Goal: Feedback & Contribution: Leave review/rating

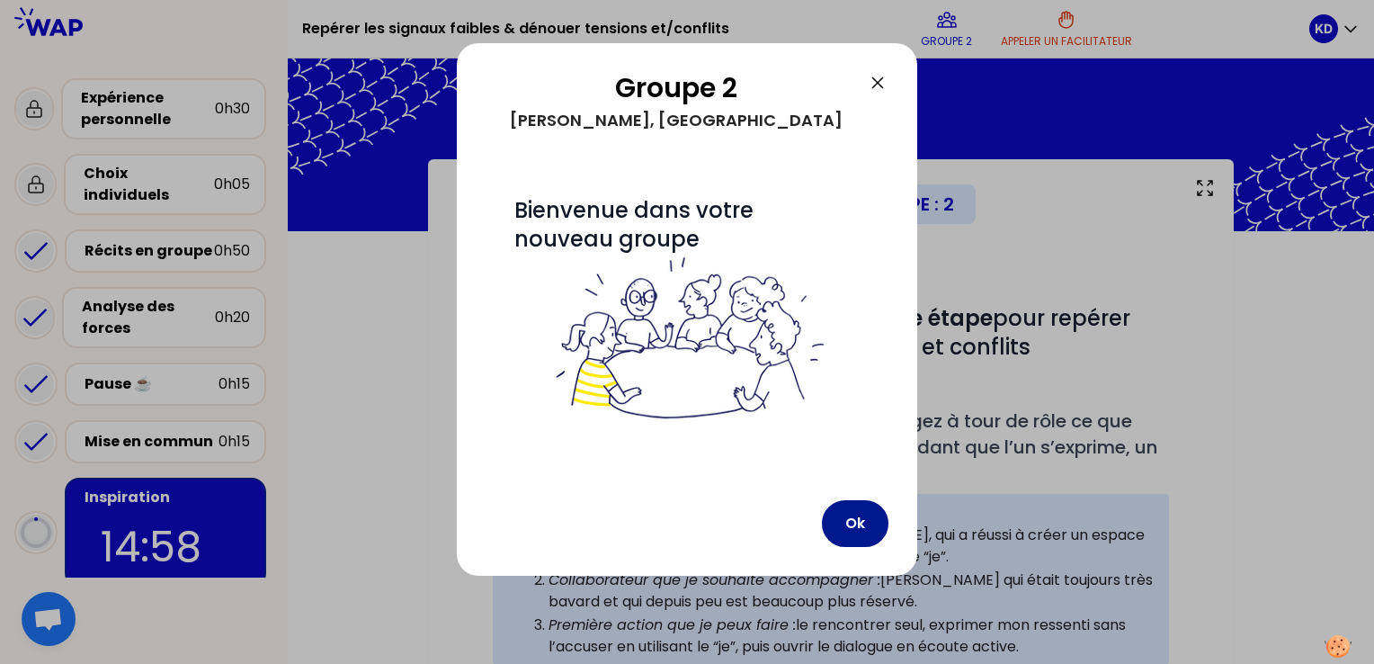
click at [847, 531] on button "Ok" at bounding box center [855, 523] width 67 height 47
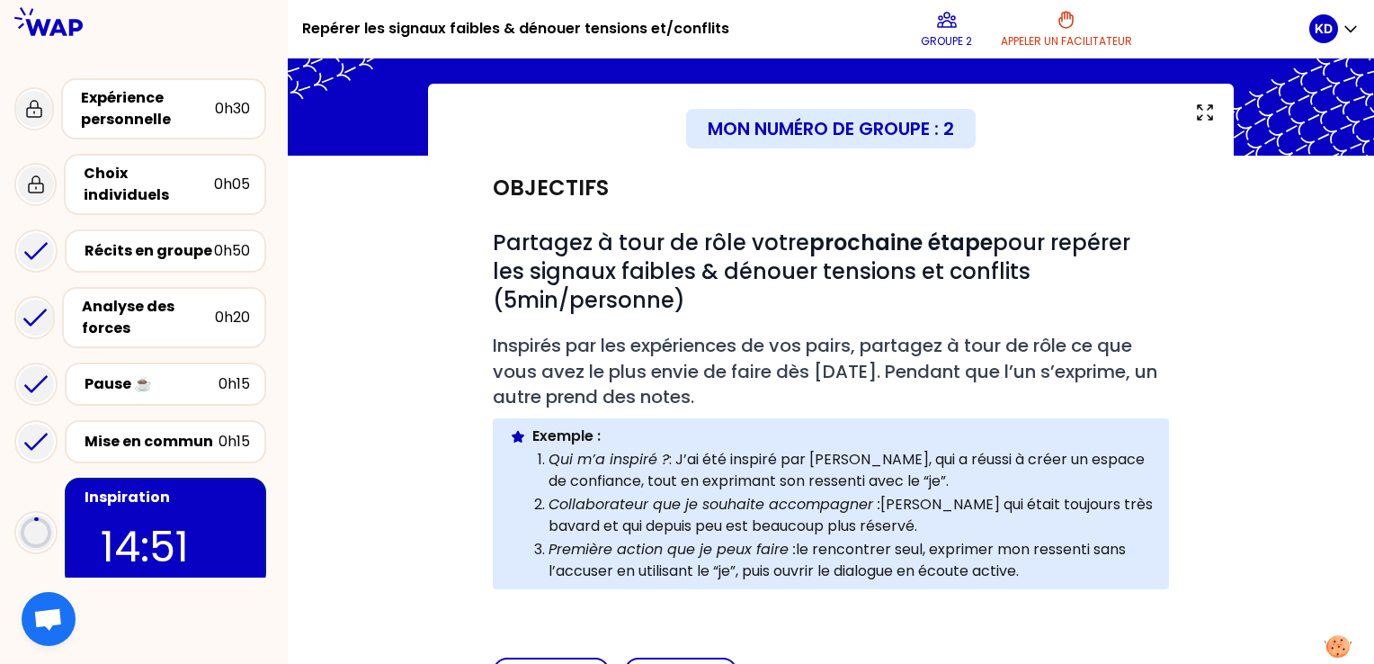
scroll to position [337, 0]
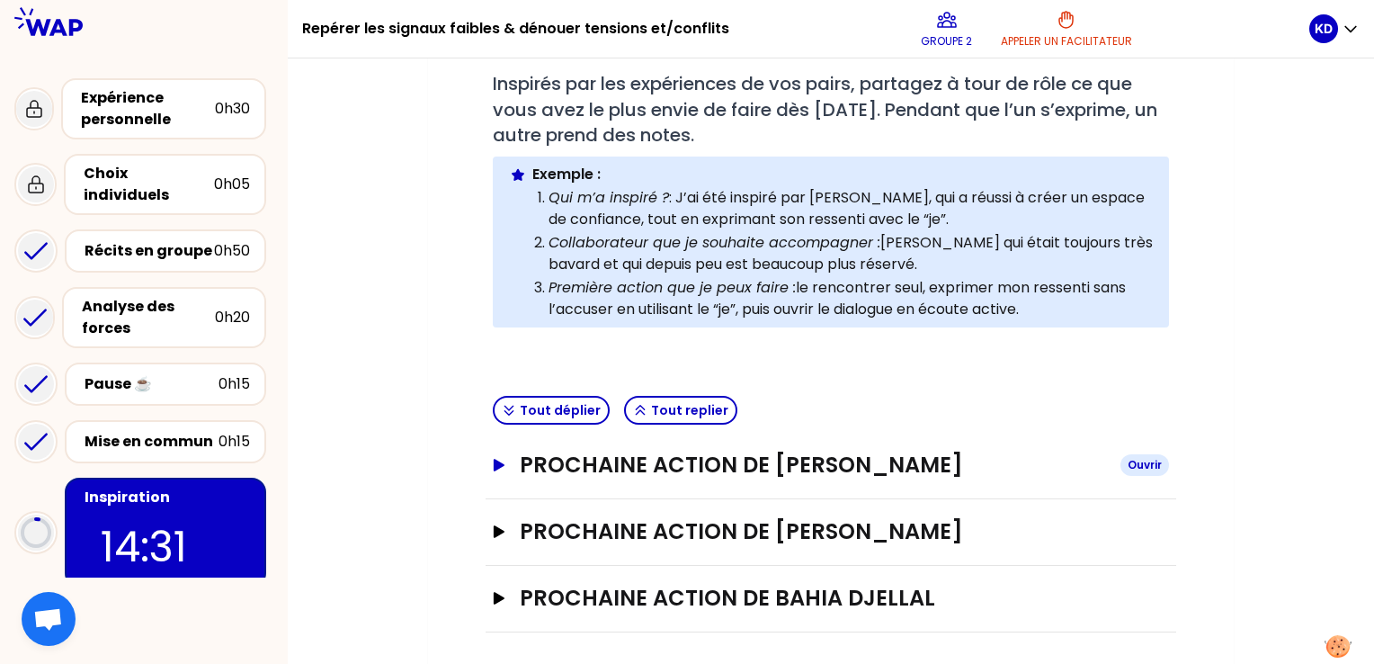
click at [495, 463] on icon "button" at bounding box center [499, 465] width 11 height 13
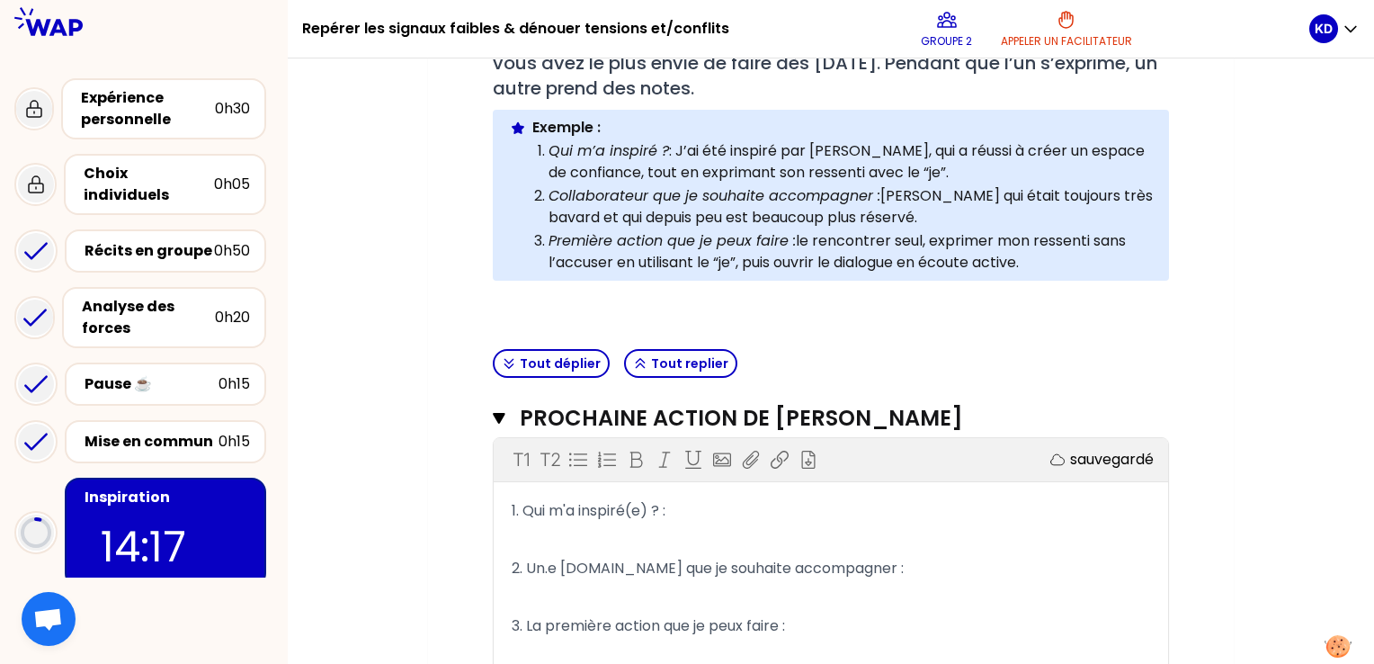
scroll to position [427, 0]
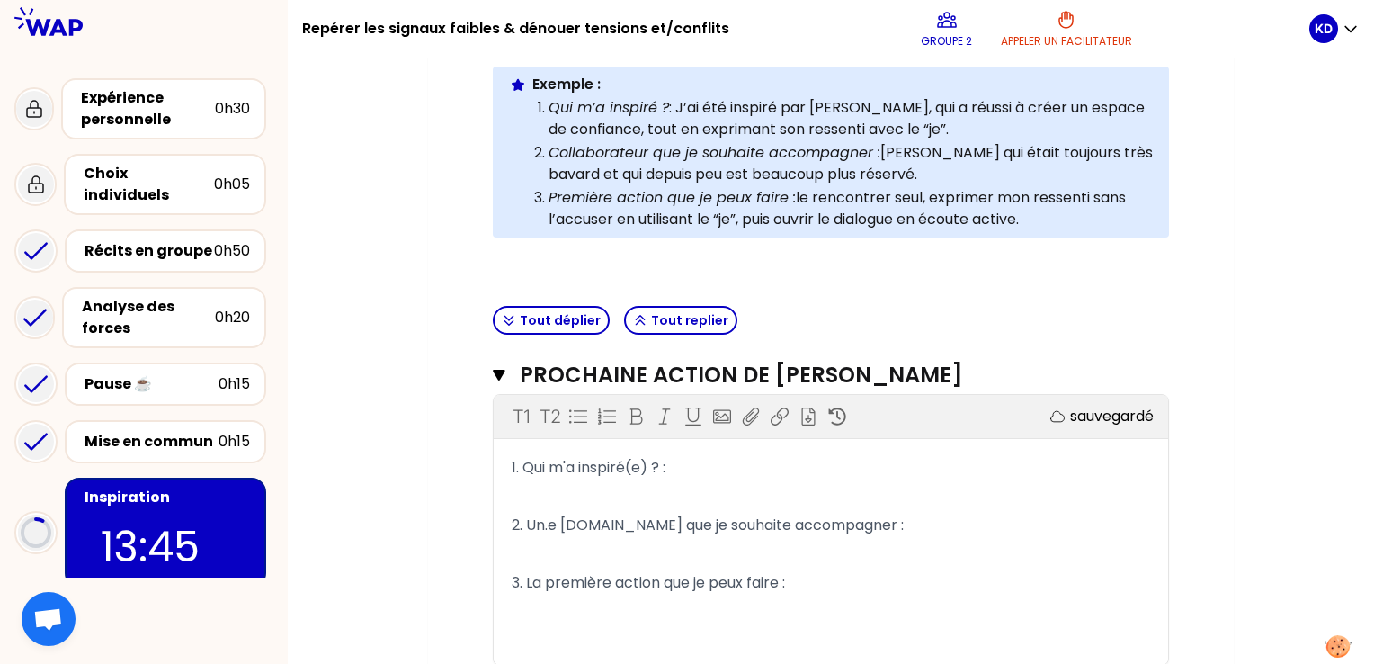
click at [667, 474] on p "1. Qui m'a inspiré(e) ? :" at bounding box center [831, 467] width 639 height 29
click at [721, 482] on p "﻿" at bounding box center [831, 496] width 639 height 29
click at [666, 467] on span "1. Qui m'a inspiré(e) ? :" at bounding box center [589, 467] width 154 height 21
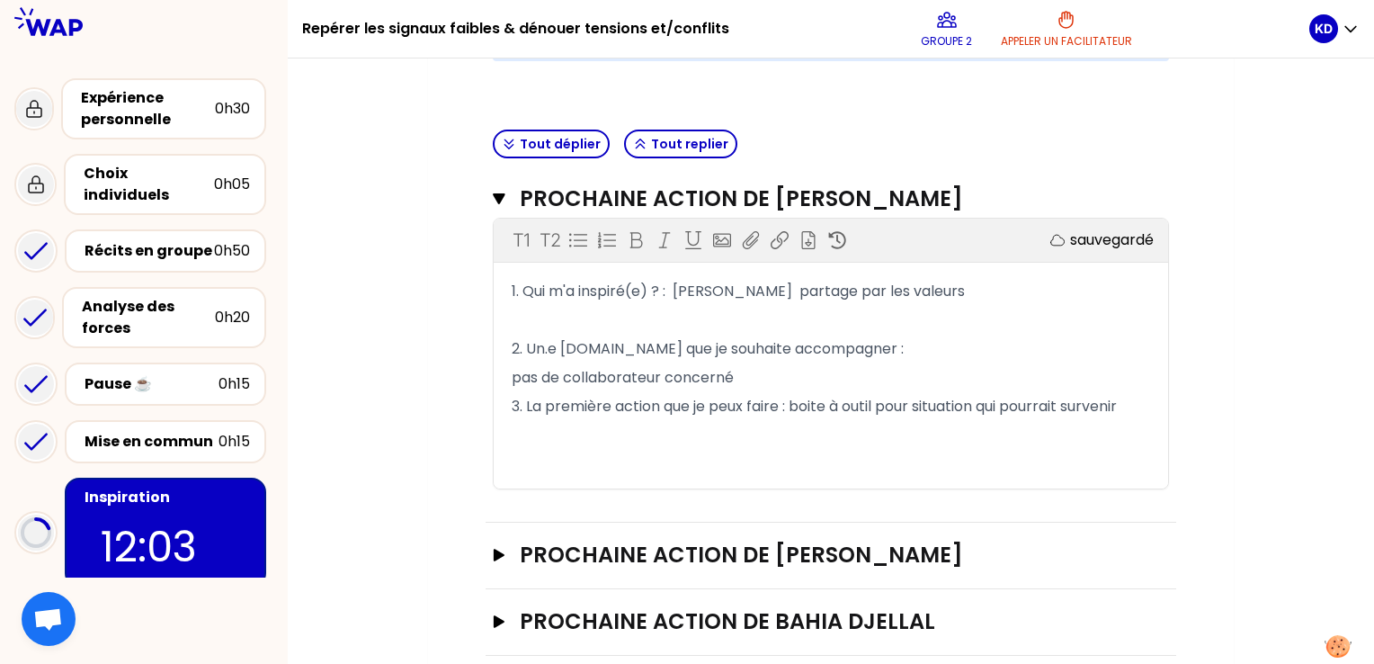
scroll to position [626, 0]
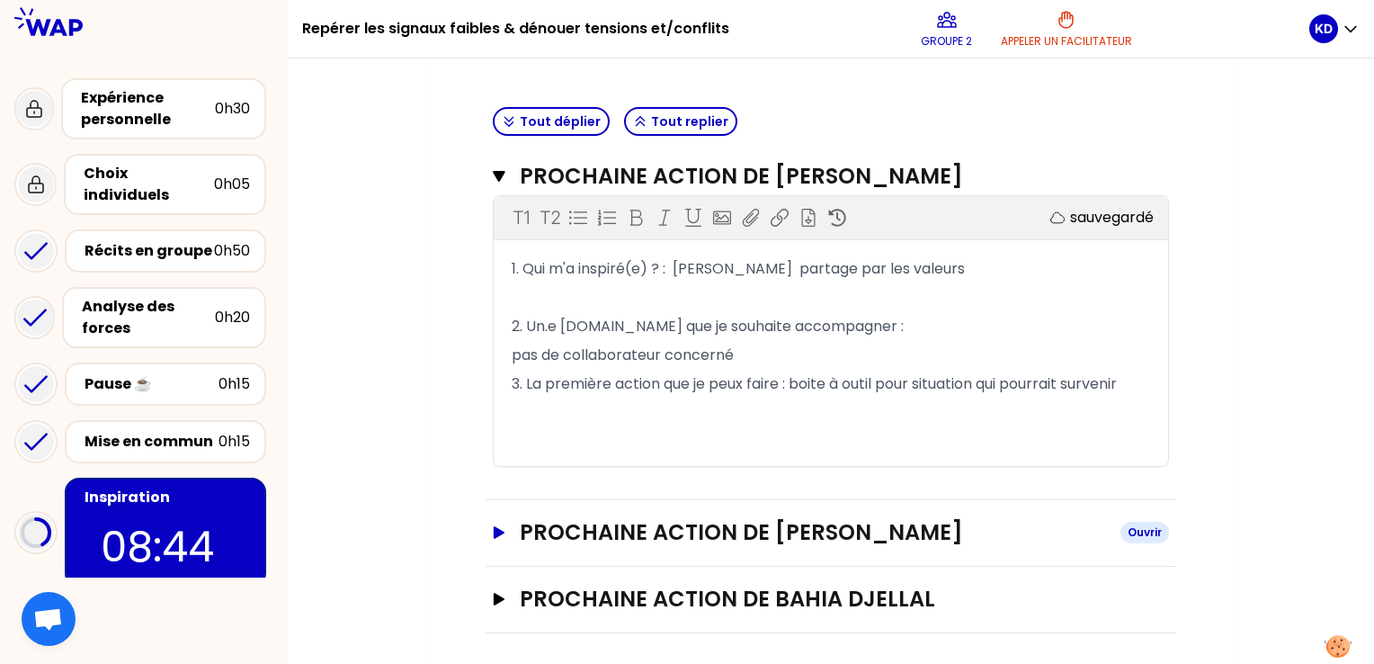
click at [504, 528] on icon "button" at bounding box center [499, 532] width 11 height 13
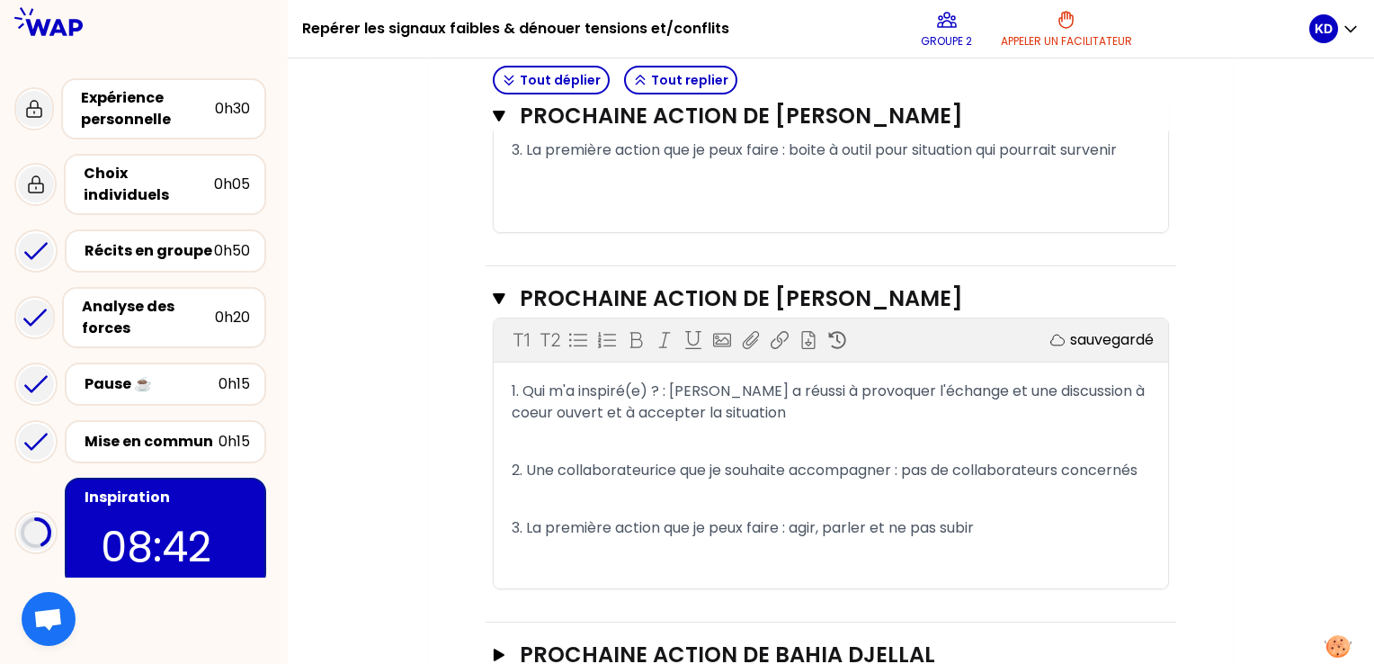
scroll to position [916, 0]
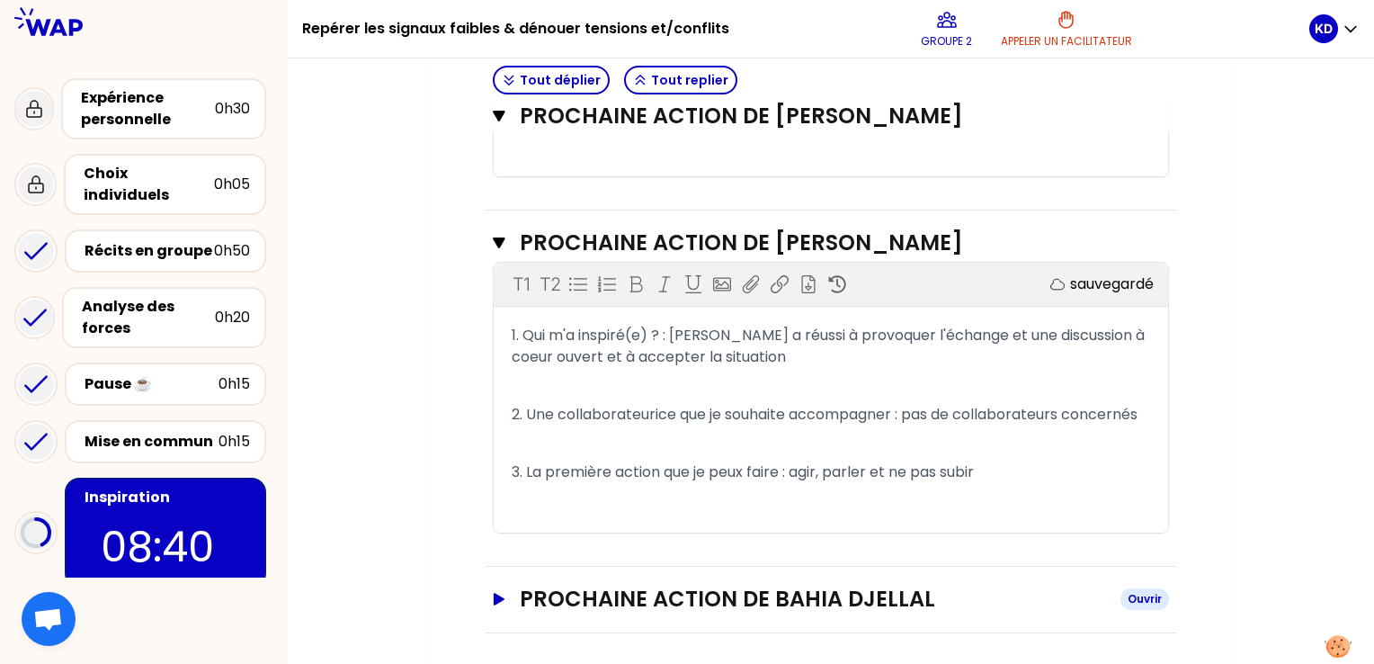
click at [500, 594] on icon "button" at bounding box center [499, 599] width 11 height 13
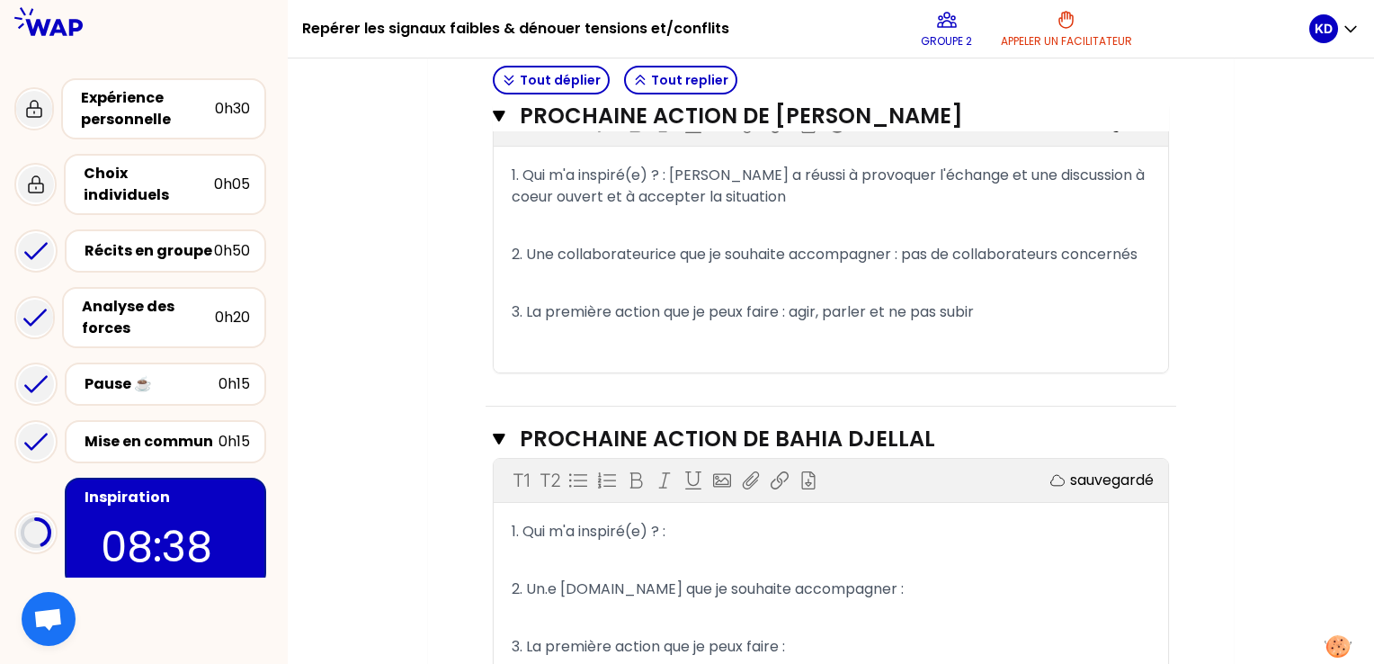
scroll to position [1096, 0]
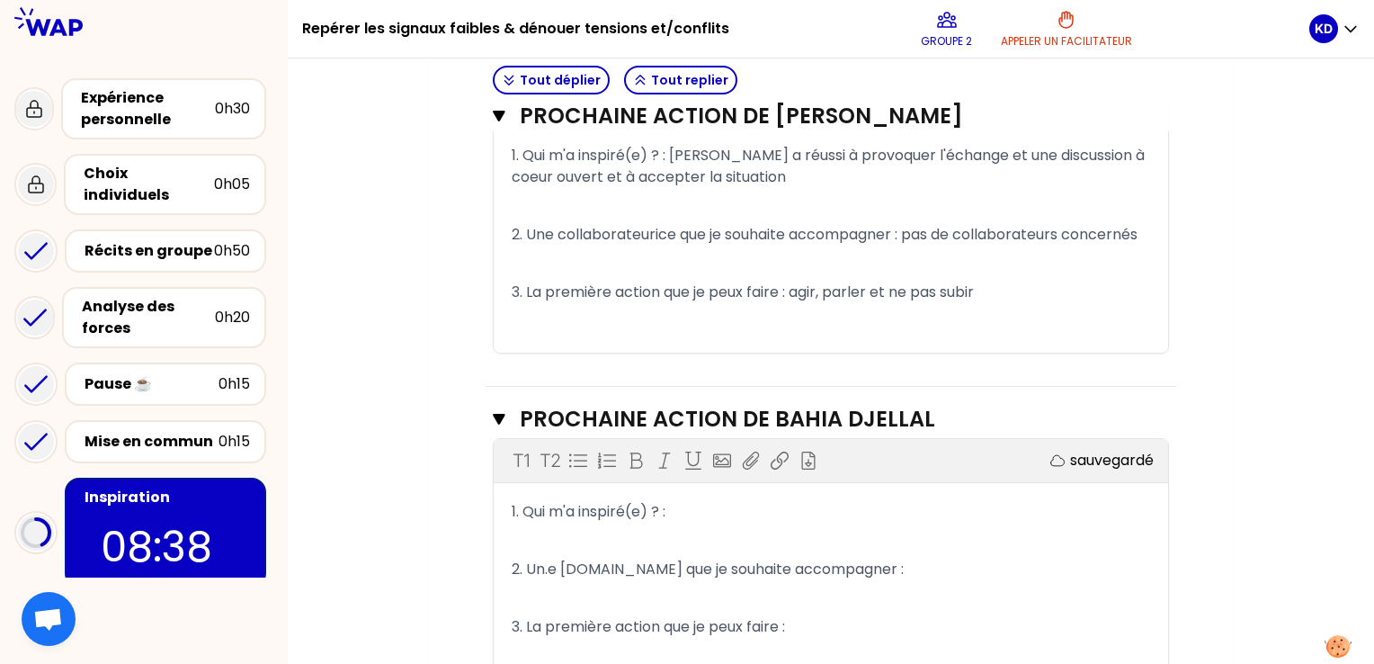
click at [678, 515] on p "1. Qui m'a inspiré(e) ? :" at bounding box center [831, 511] width 639 height 29
click at [729, 514] on p "1. Qui m'a inspiré(e) ? :" at bounding box center [831, 511] width 639 height 29
click at [148, 113] on div "Expérience personnelle" at bounding box center [148, 108] width 134 height 43
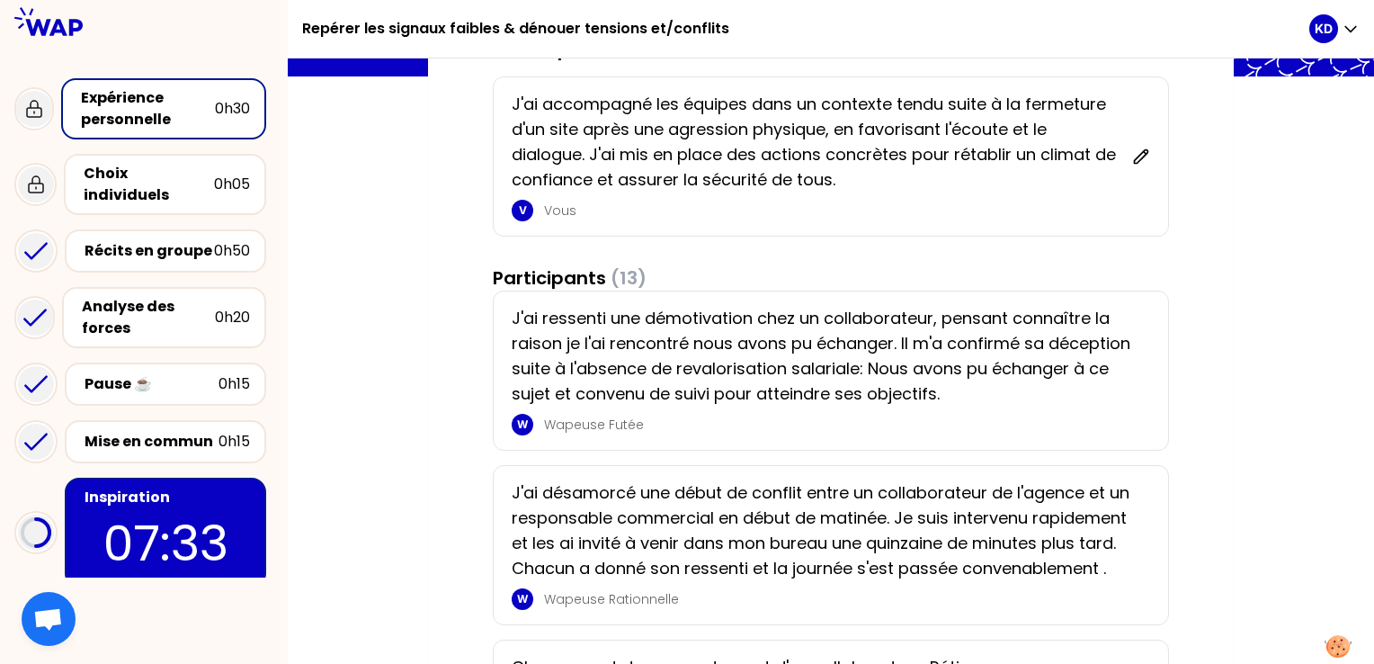
scroll to position [158, 0]
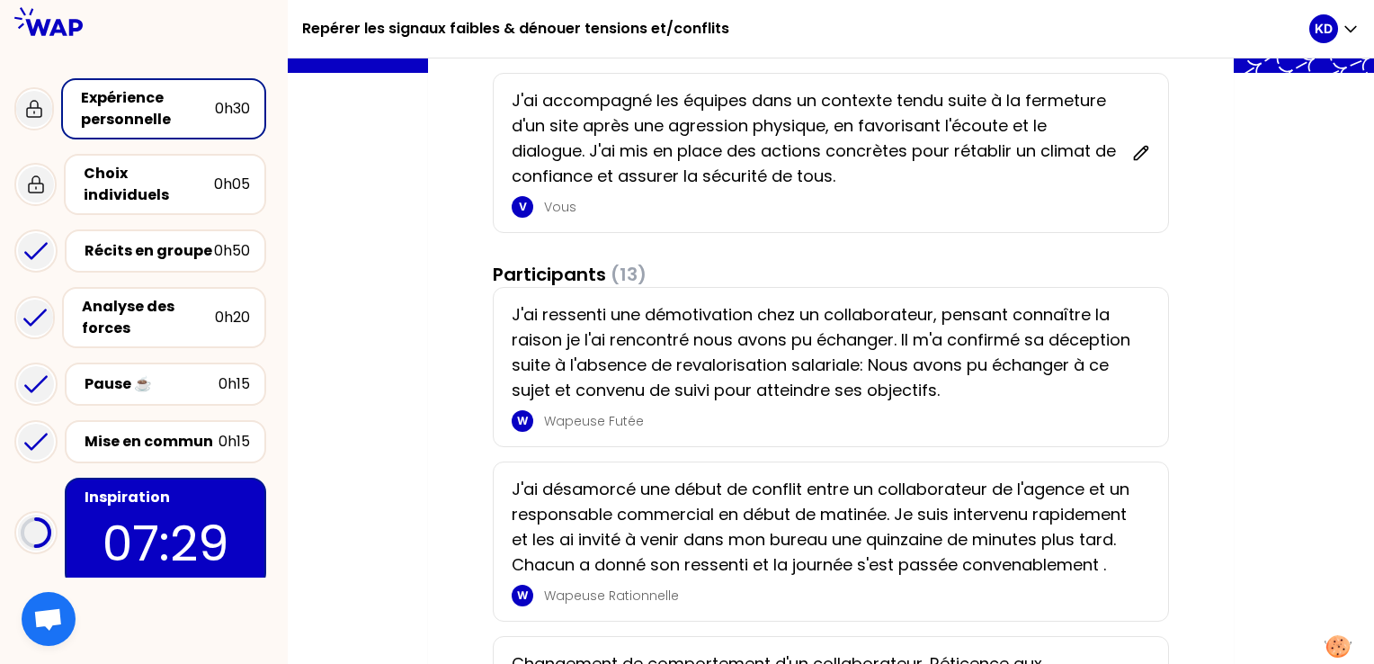
click at [187, 512] on p "07:29" at bounding box center [165, 543] width 169 height 70
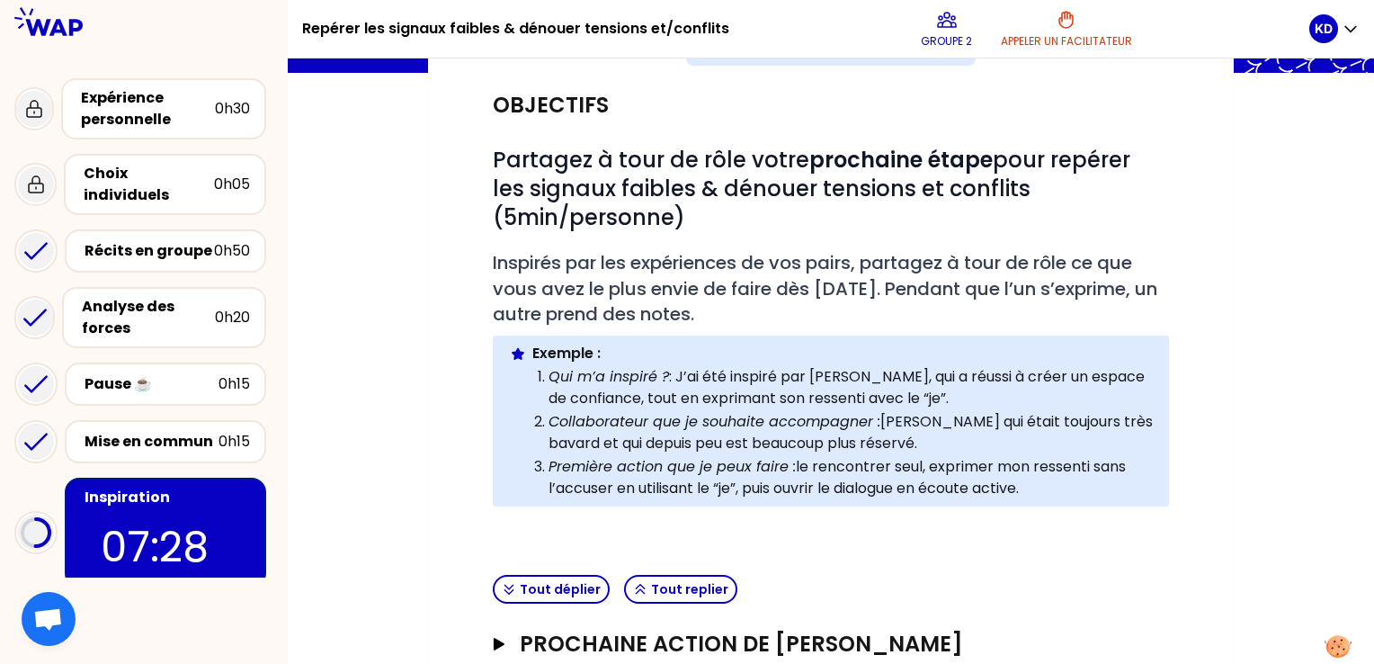
scroll to position [337, 0]
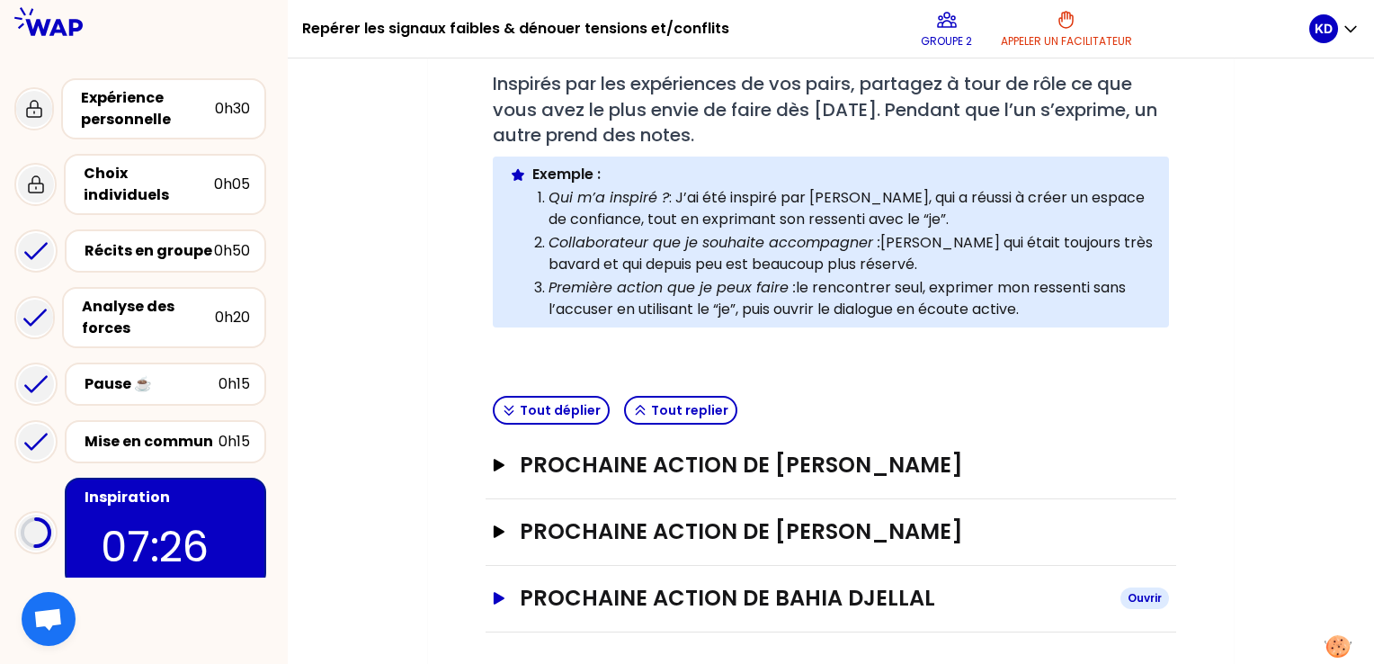
click at [498, 597] on icon "button" at bounding box center [499, 598] width 11 height 13
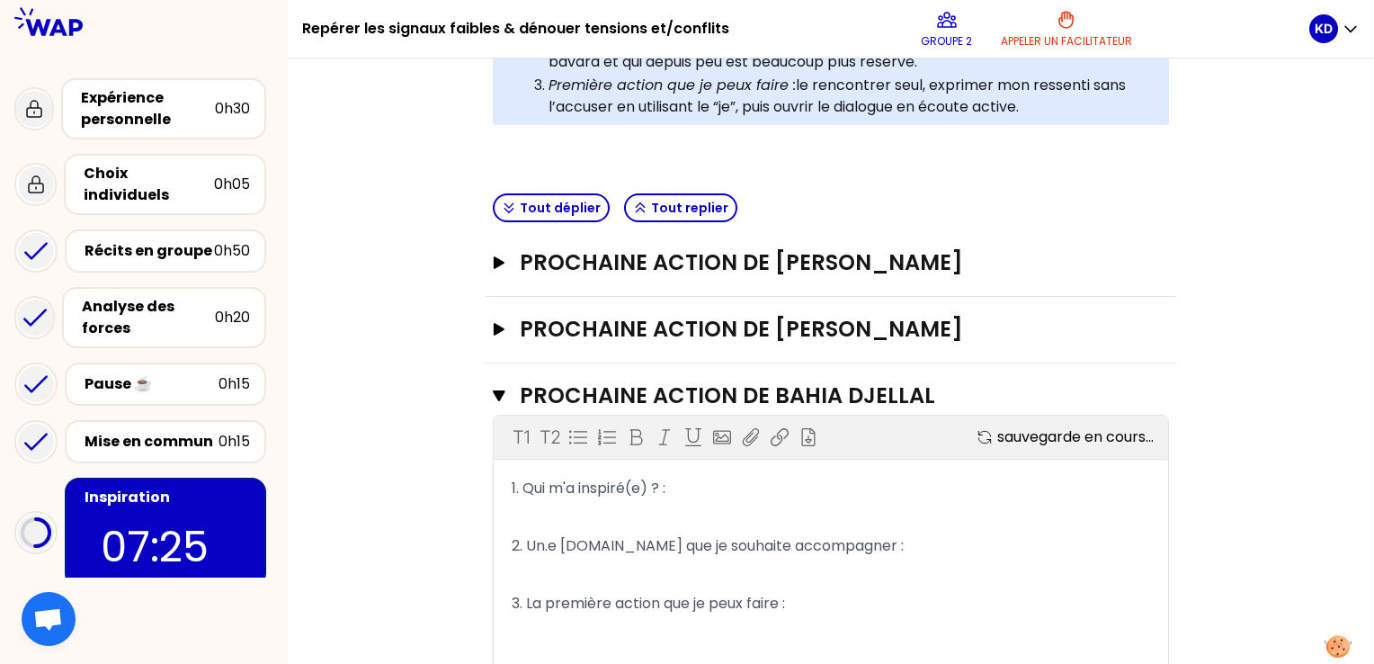
scroll to position [626, 0]
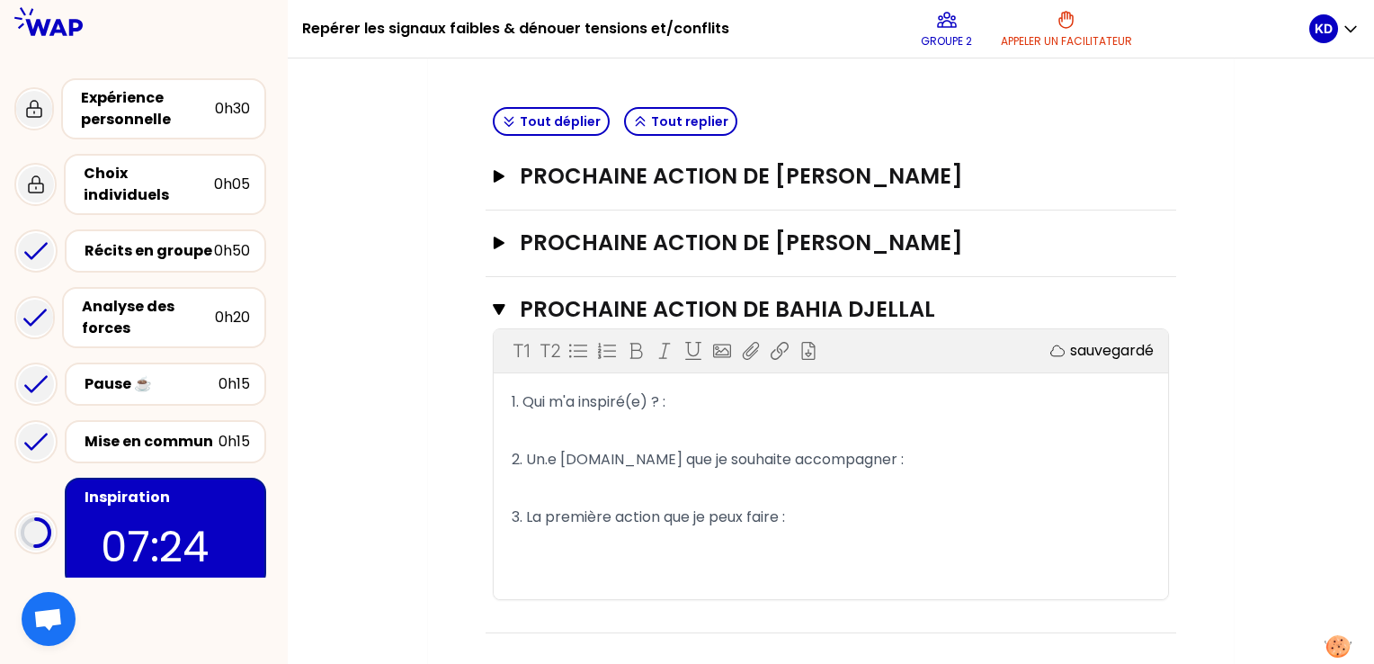
click at [685, 398] on p "1. Qui m'a inspiré(e) ? :" at bounding box center [831, 402] width 639 height 29
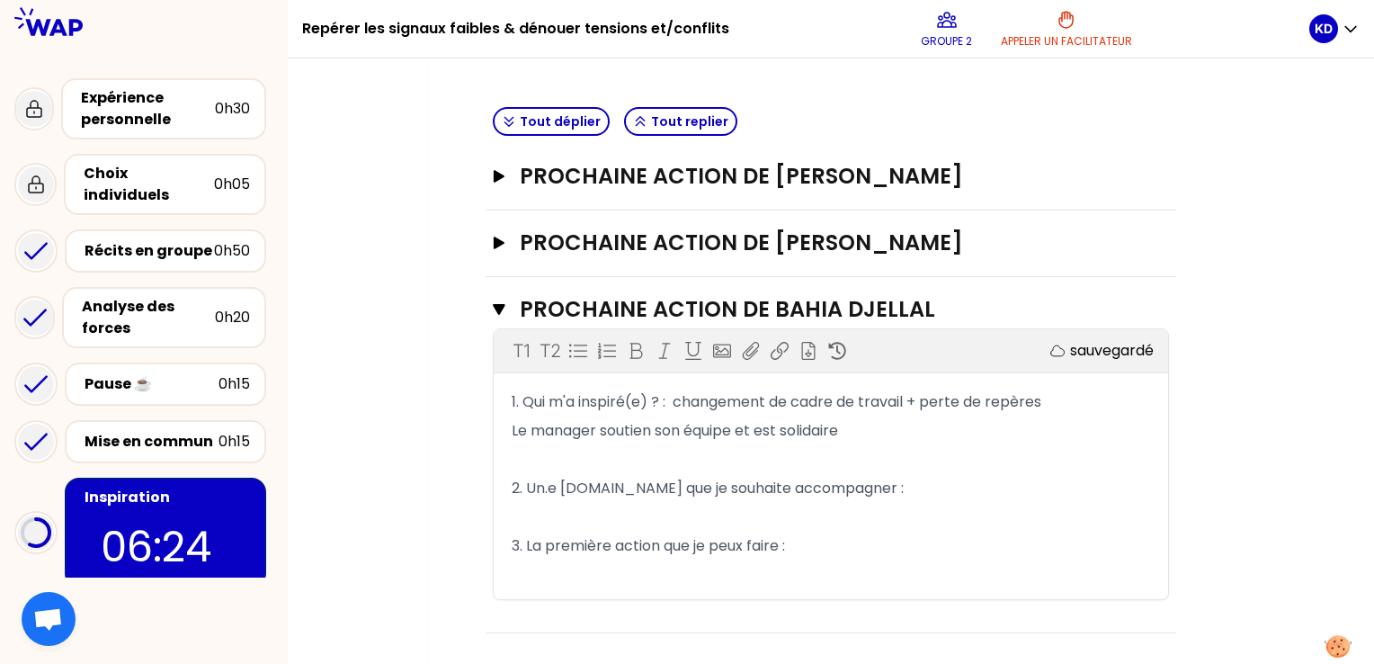
click at [929, 494] on p "2. Un.e collaborateur.ice que je souhaite accompagner :" at bounding box center [831, 488] width 639 height 29
click at [819, 537] on p "3. La première action que je peux faire :" at bounding box center [831, 546] width 639 height 29
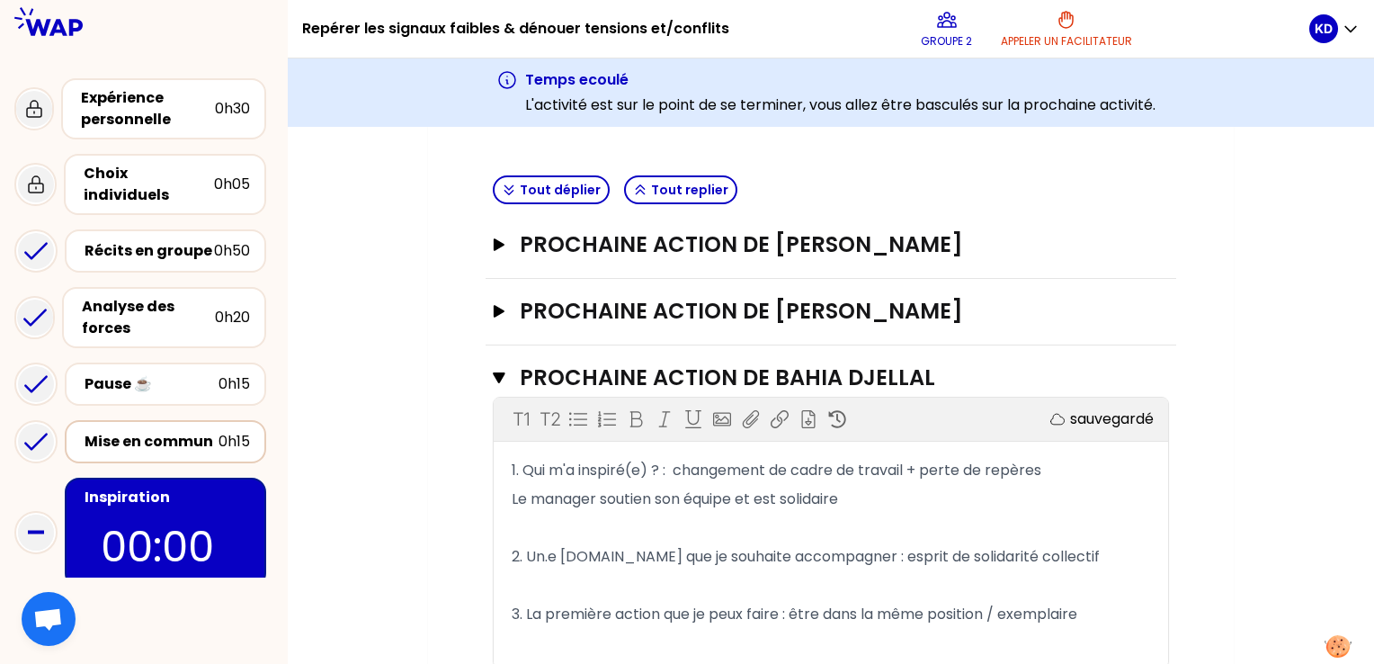
click at [137, 431] on div "Mise en commun" at bounding box center [152, 442] width 134 height 22
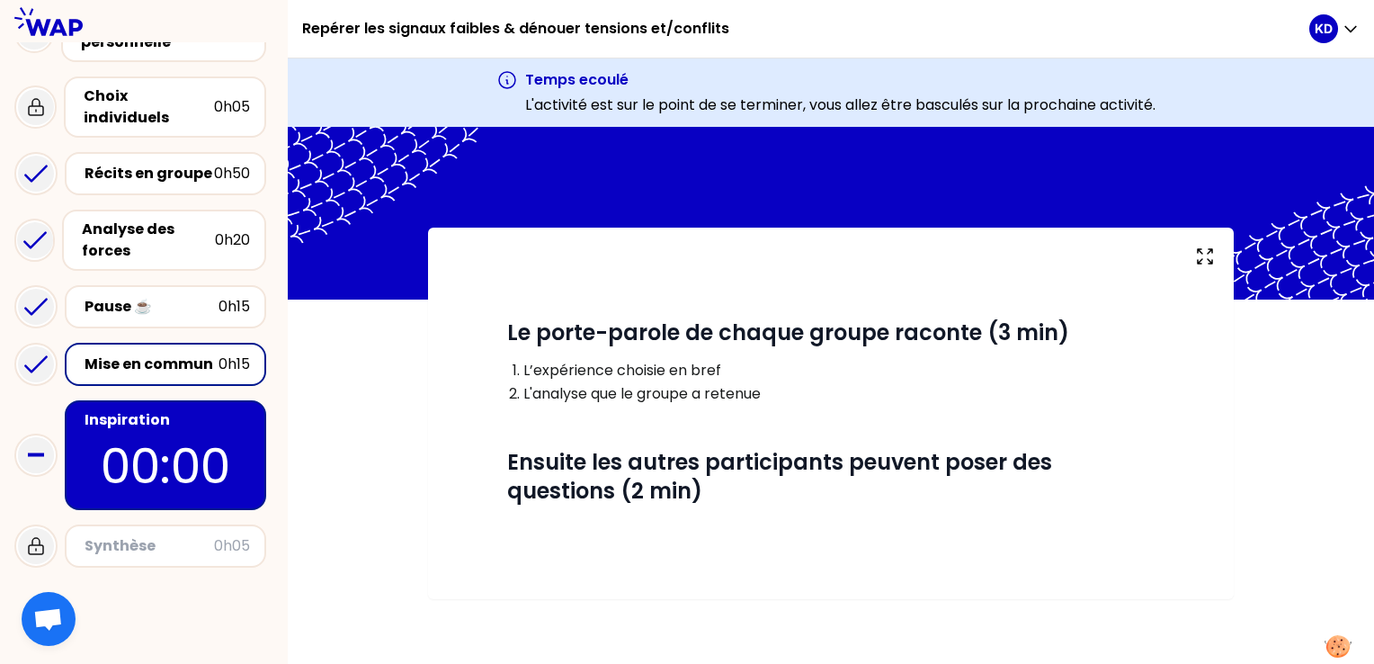
scroll to position [170, 0]
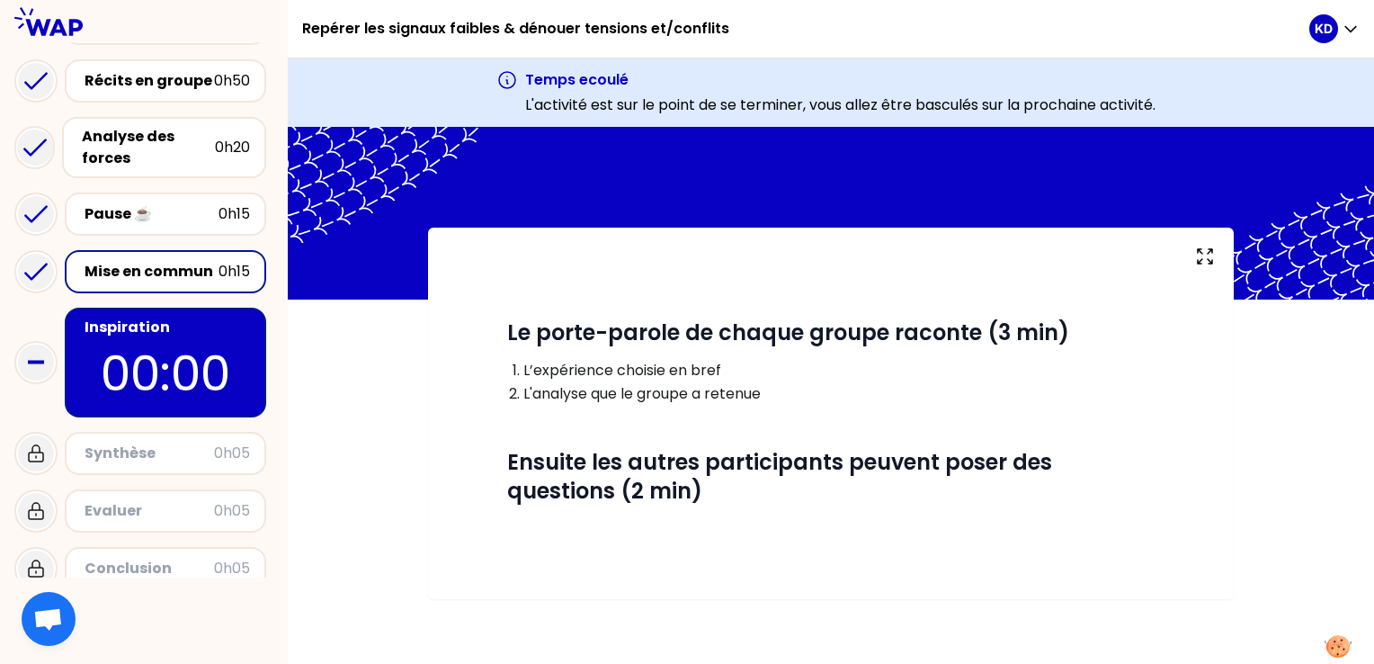
click at [137, 558] on div "Conclusion" at bounding box center [150, 569] width 130 height 22
click at [139, 347] on p "00:00" at bounding box center [165, 373] width 169 height 70
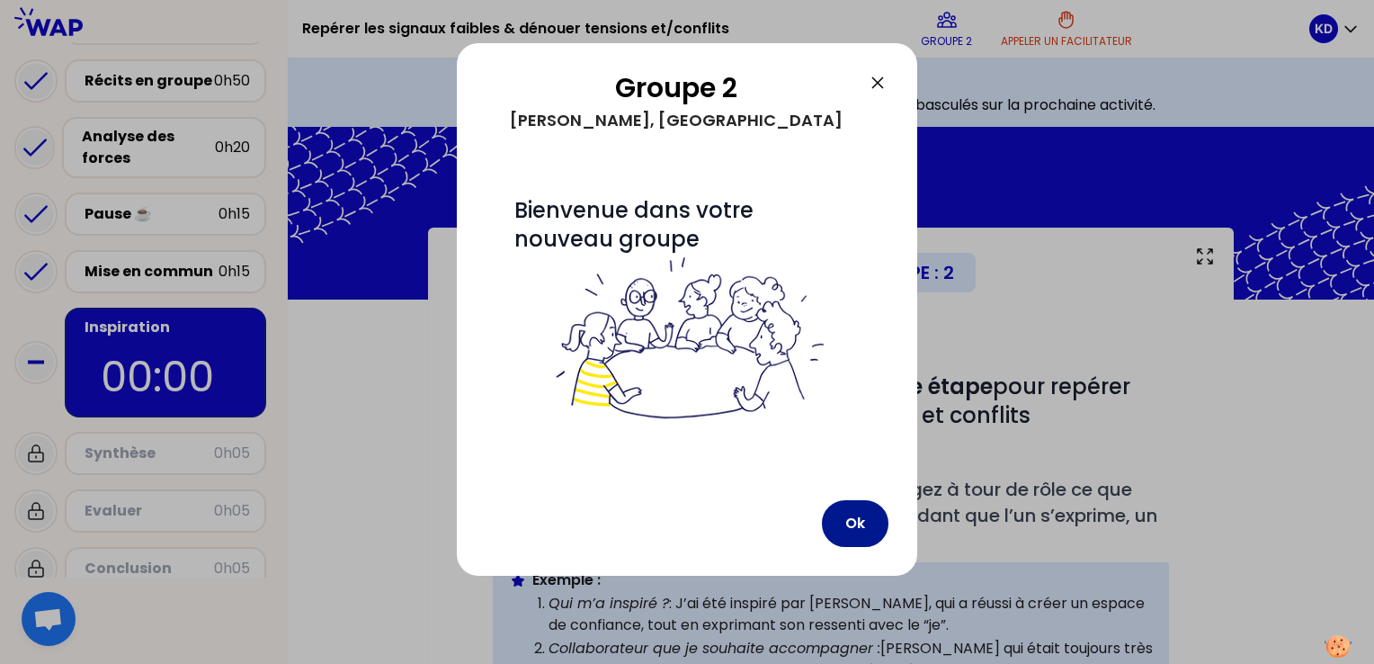
click at [881, 519] on button "Ok" at bounding box center [855, 523] width 67 height 47
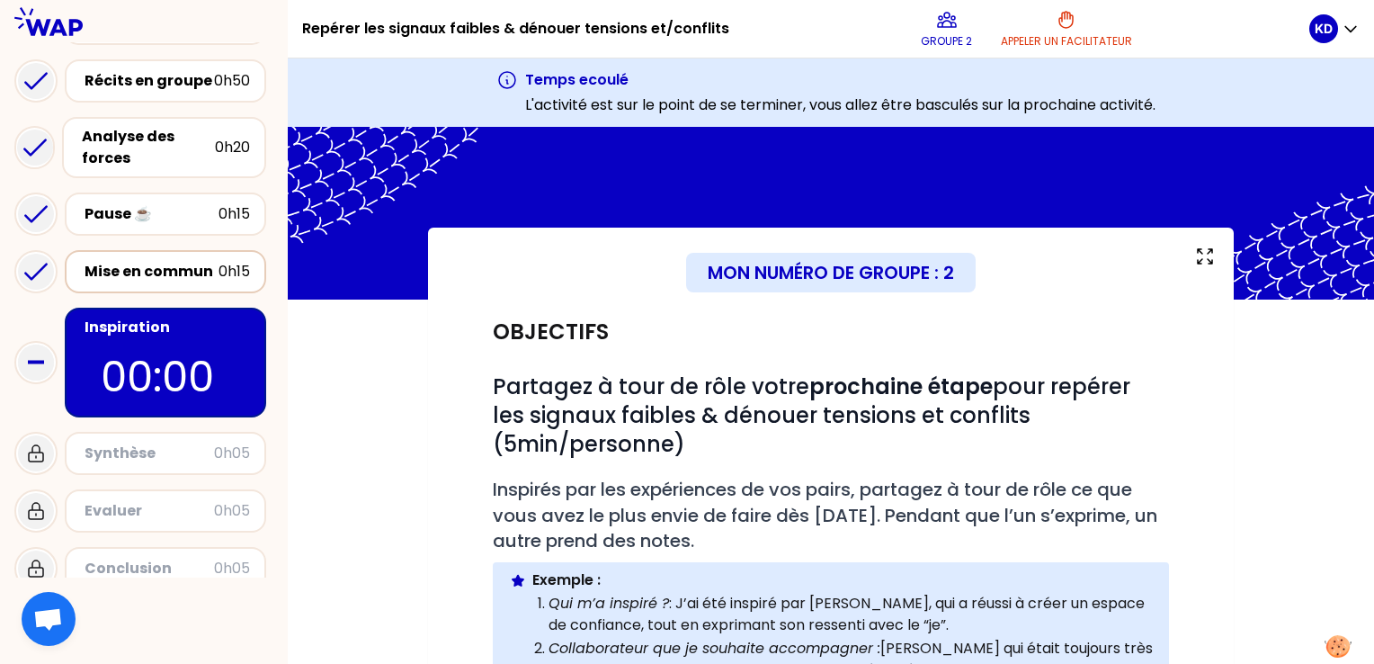
click at [149, 261] on div "Mise en commun" at bounding box center [152, 272] width 134 height 22
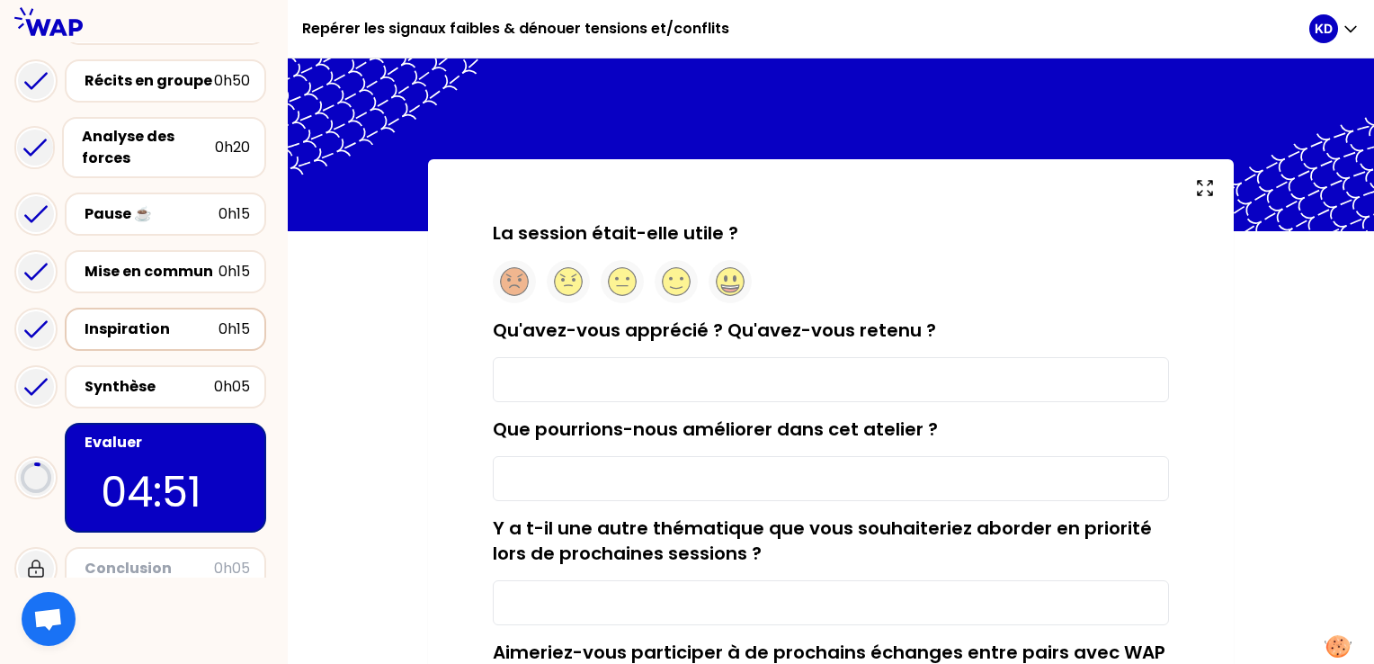
click at [729, 343] on div "Qu'avez-vous apprécié ? Qu'avez-vous retenu ?" at bounding box center [831, 360] width 676 height 85
click at [726, 369] on input "Qu'avez-vous apprécié ? Qu'avez-vous retenu ?" at bounding box center [831, 379] width 676 height 45
click at [676, 282] on circle at bounding box center [677, 282] width 28 height 28
click at [676, 365] on input "Qu'avez-vous apprécié ? Qu'avez-vous retenu ?" at bounding box center [831, 379] width 676 height 45
type input "La méthodologie des échanges"
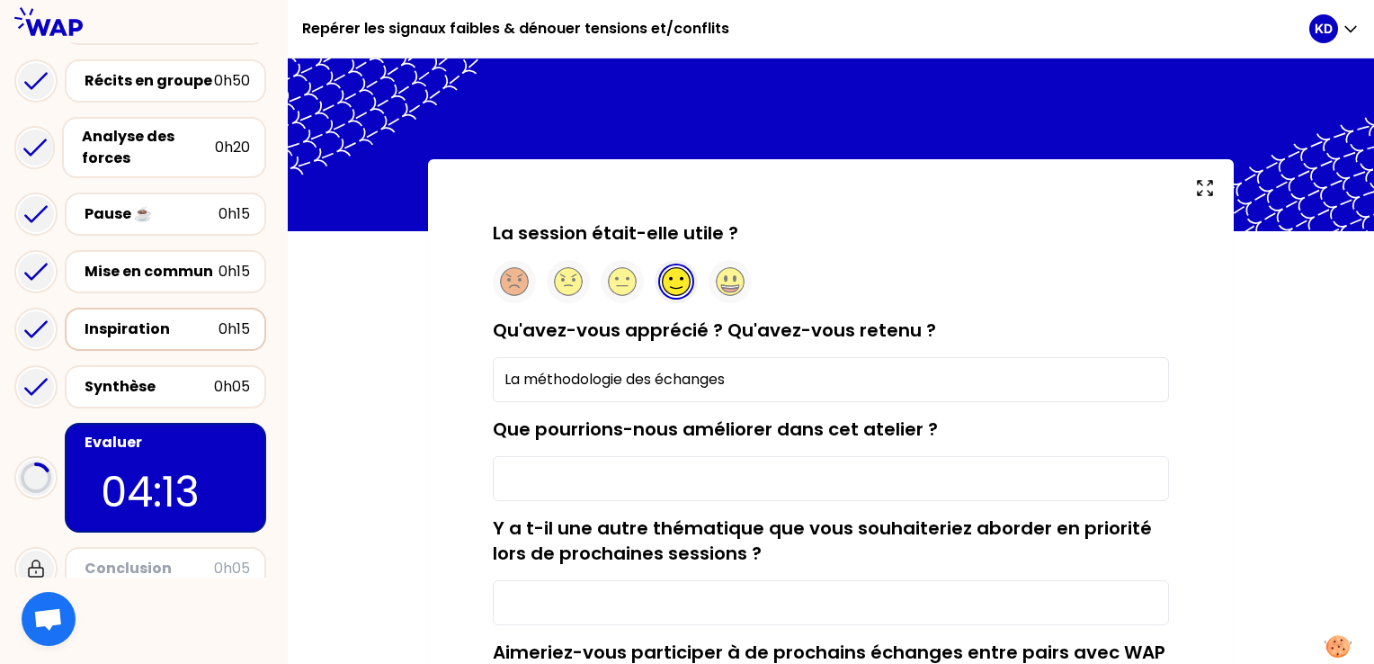
click at [537, 454] on div "Que pourrions-nous améliorer dans cet atelier ?" at bounding box center [831, 458] width 676 height 85
click at [541, 470] on input "Que pourrions-nous améliorer dans cet atelier ?" at bounding box center [831, 478] width 676 height 45
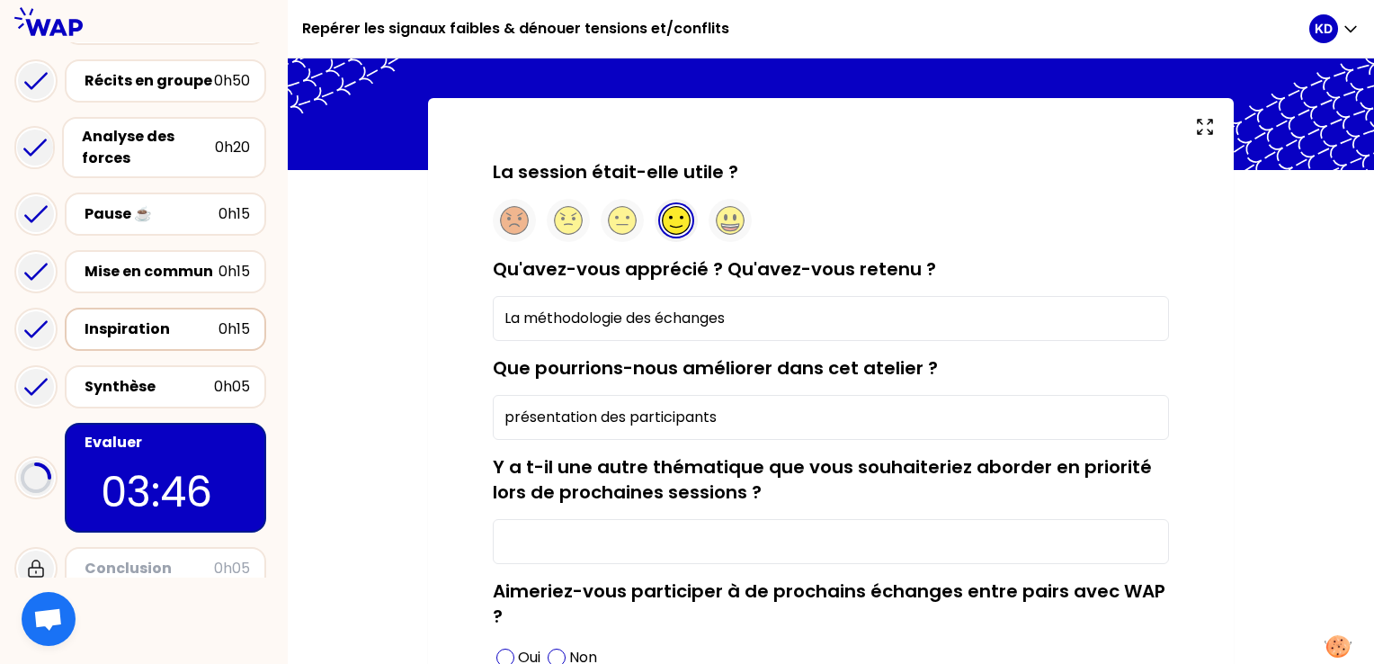
type input "présentation des participants"
click at [597, 524] on input "Y a t-il une autre thématique que vous souhaiteriez aborder en priorité lors de…" at bounding box center [831, 541] width 676 height 45
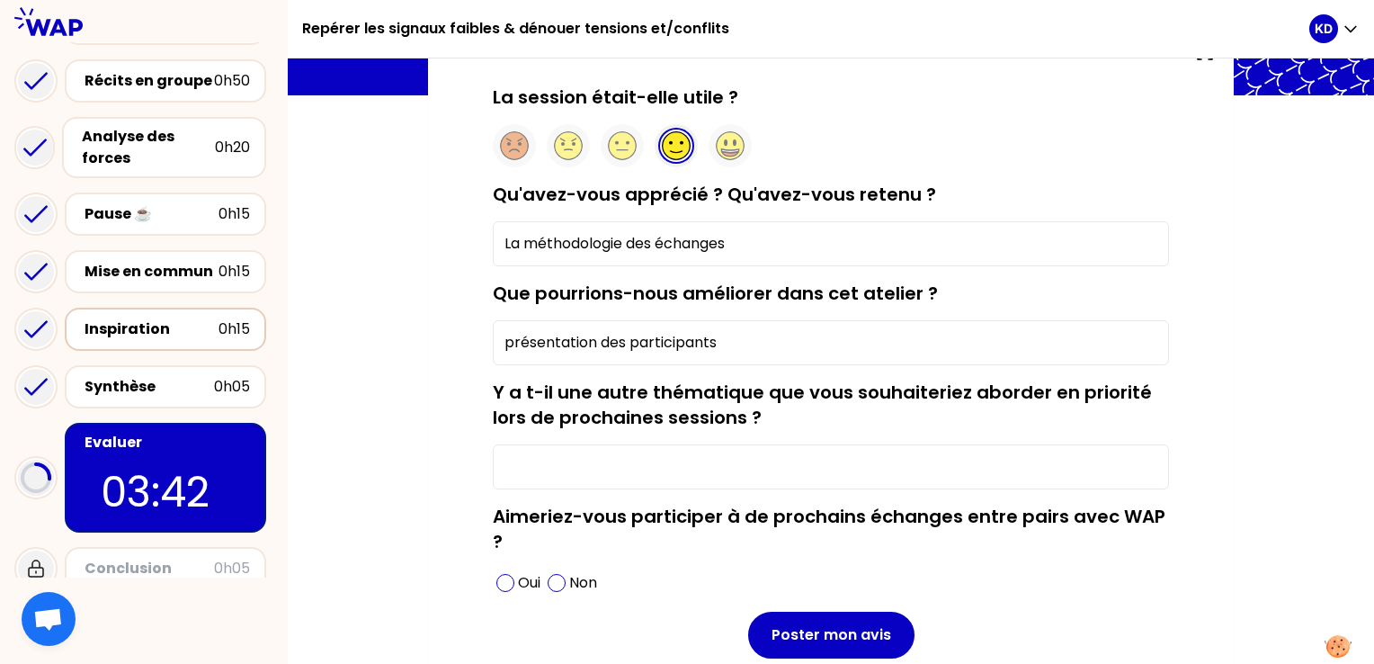
scroll to position [201, 0]
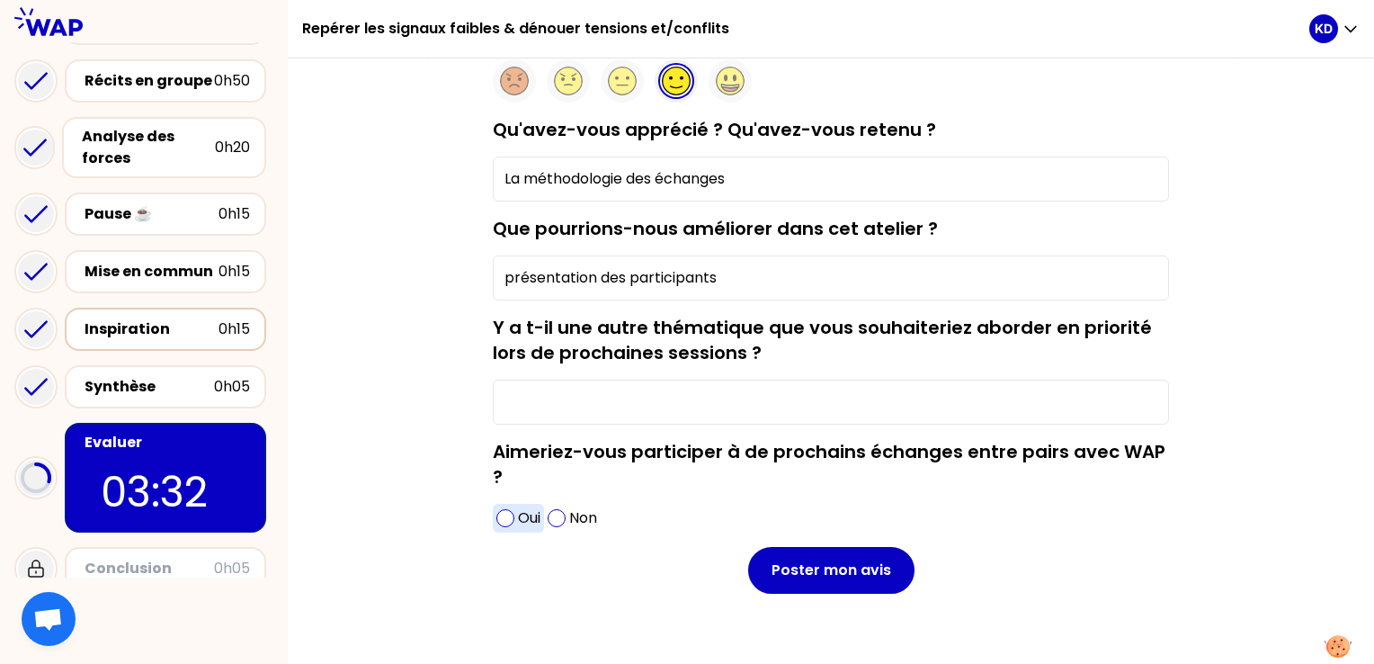
click at [500, 515] on span at bounding box center [506, 518] width 18 height 18
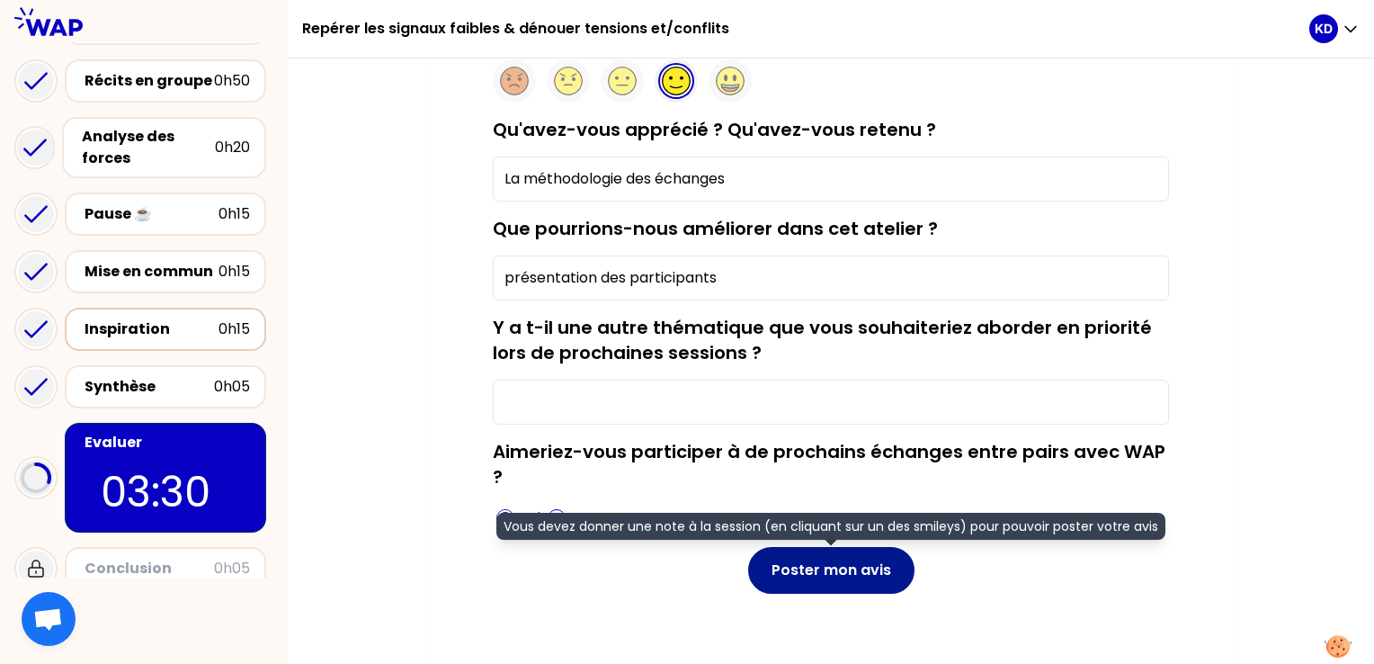
click at [822, 570] on button "Poster mon avis" at bounding box center [831, 570] width 166 height 47
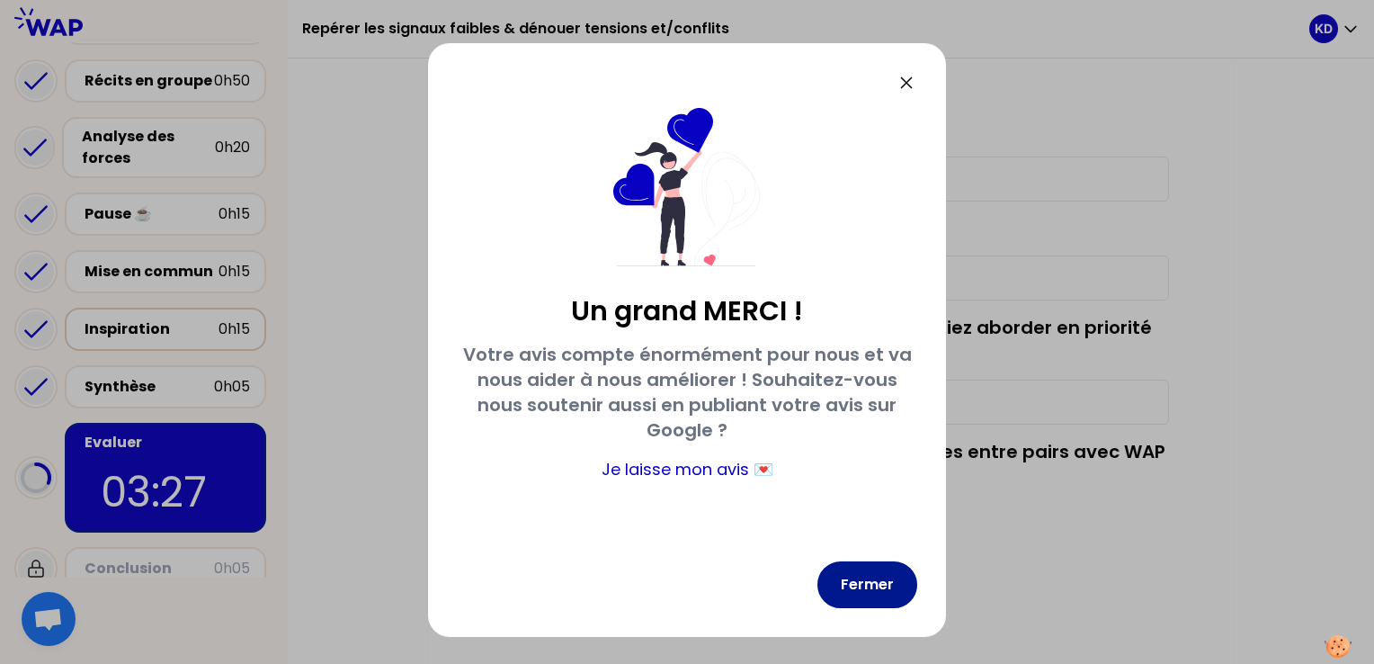
click at [882, 591] on button "Fermer" at bounding box center [868, 584] width 100 height 47
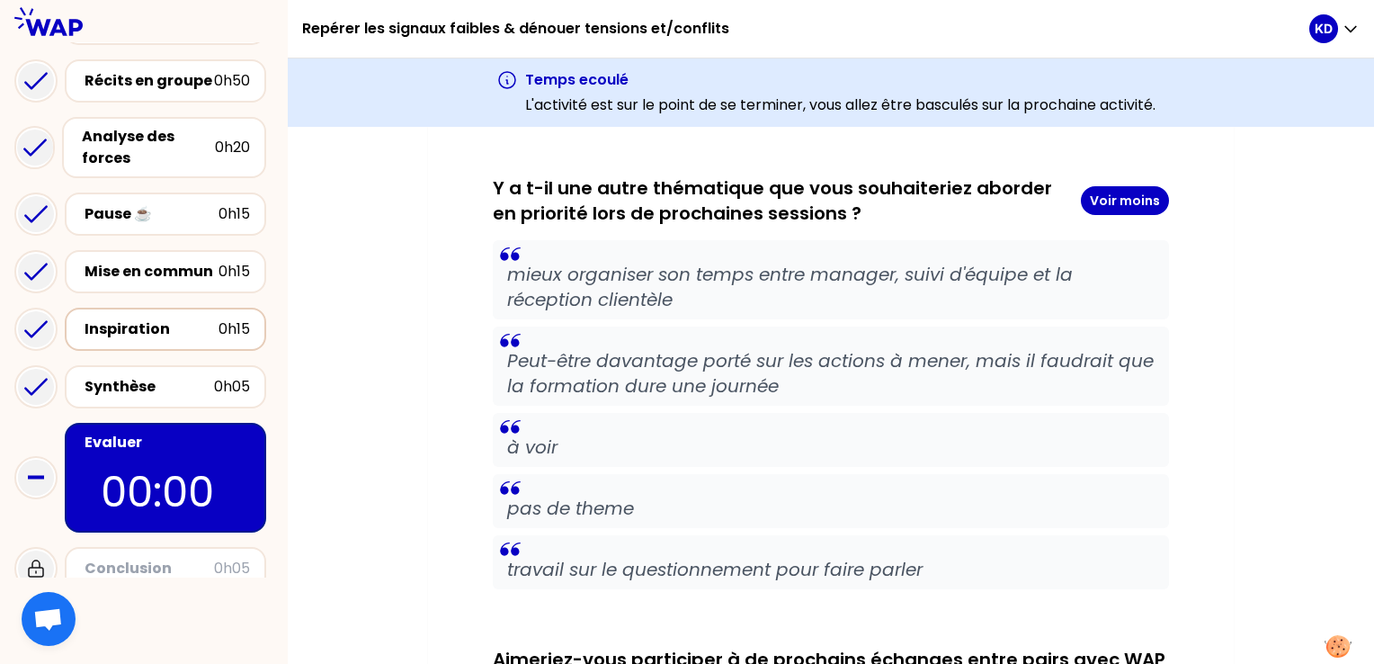
scroll to position [2402, 0]
